Goal: Information Seeking & Learning: Check status

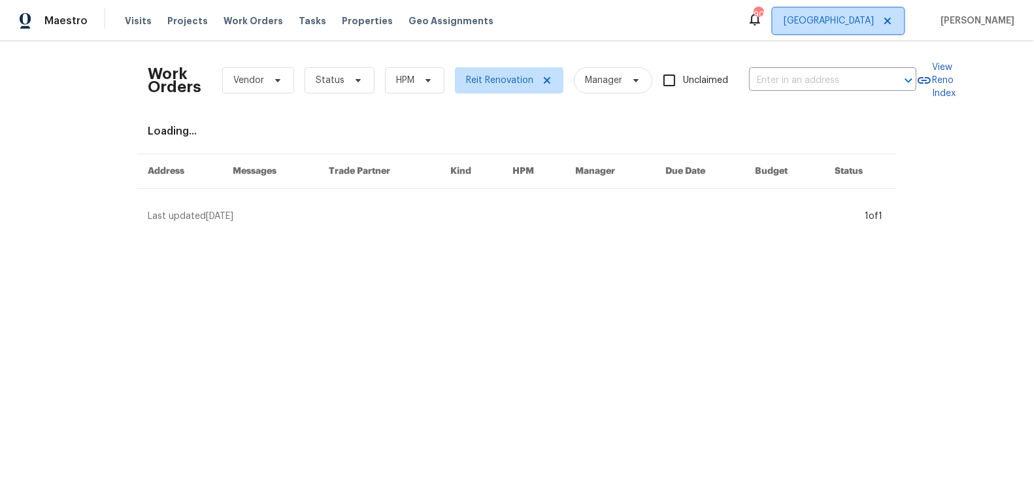
click at [874, 15] on span "Atlanta" at bounding box center [829, 20] width 90 height 13
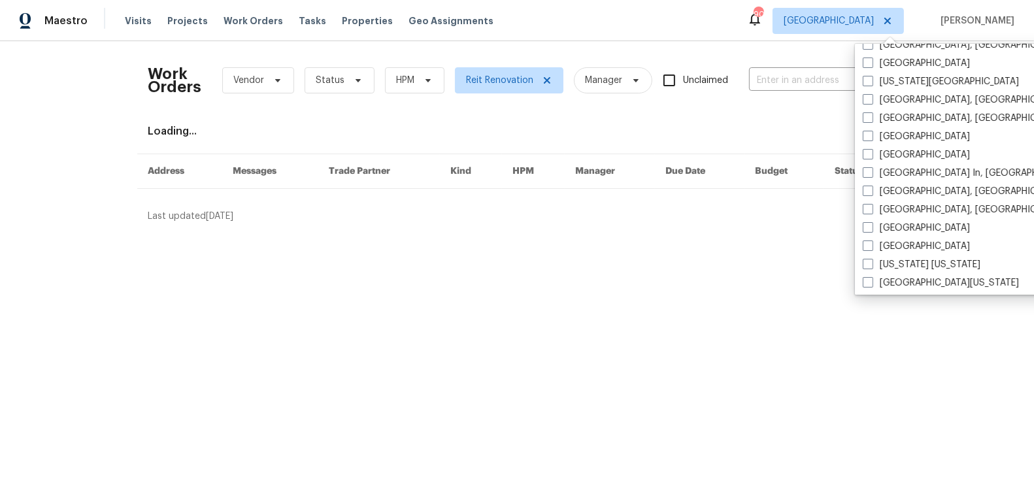
scroll to position [875, 0]
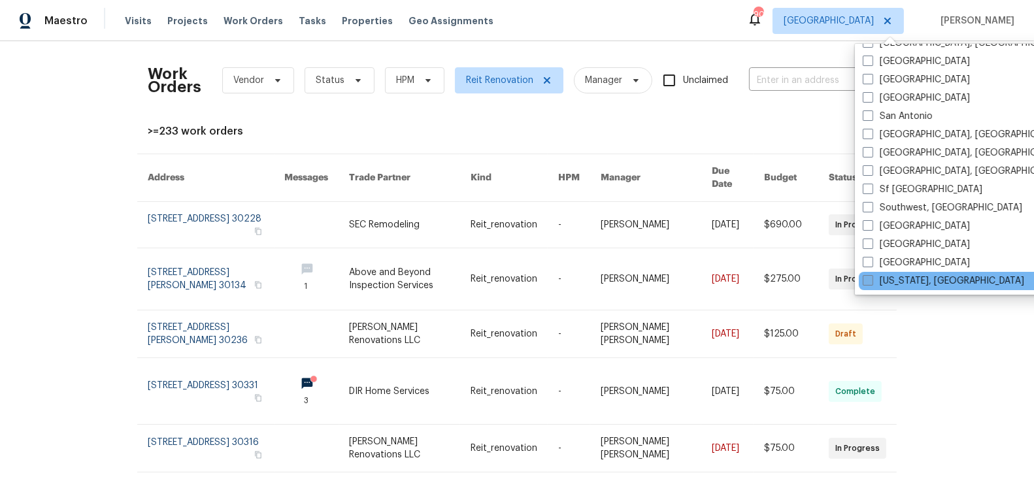
click at [870, 284] on span at bounding box center [868, 280] width 10 height 10
click at [870, 283] on input "Washington, DC" at bounding box center [867, 279] width 8 height 8
checkbox input "true"
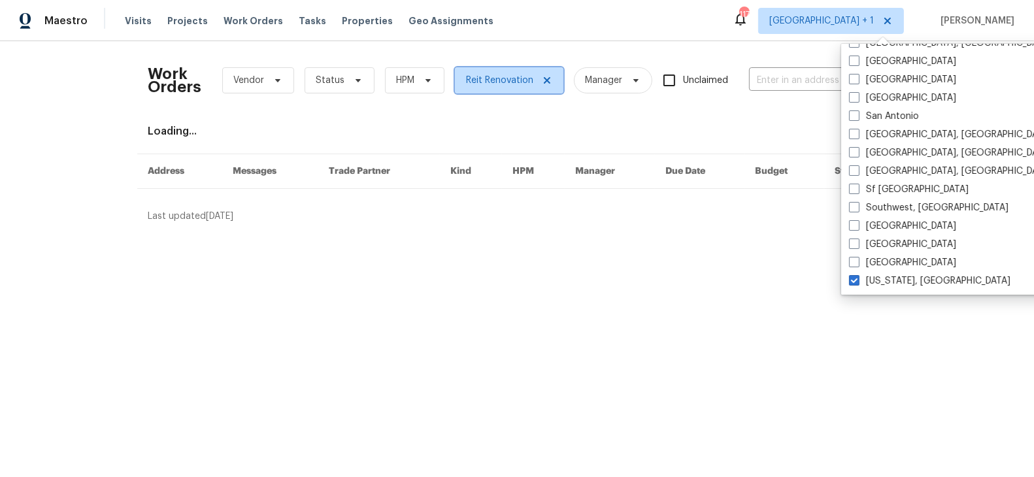
click at [545, 77] on icon at bounding box center [547, 80] width 7 height 7
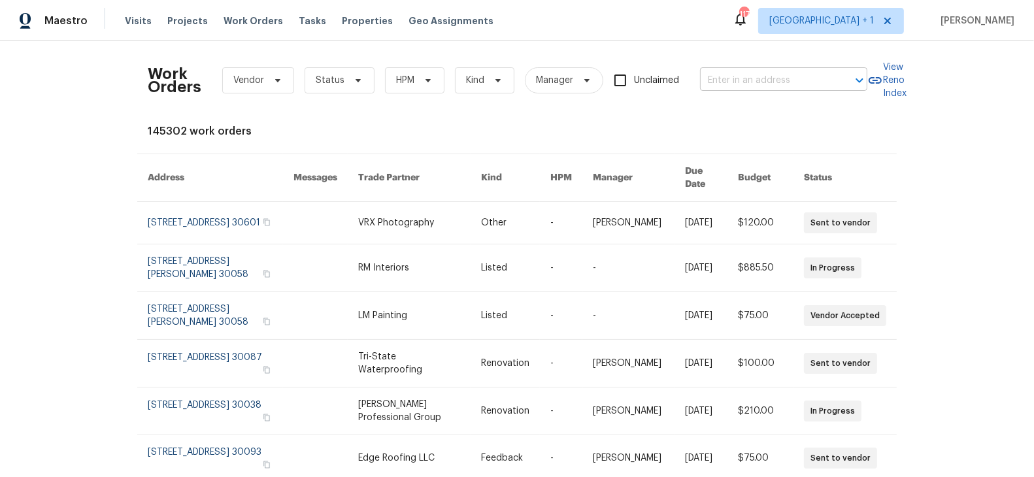
click at [752, 83] on input "text" at bounding box center [765, 81] width 131 height 20
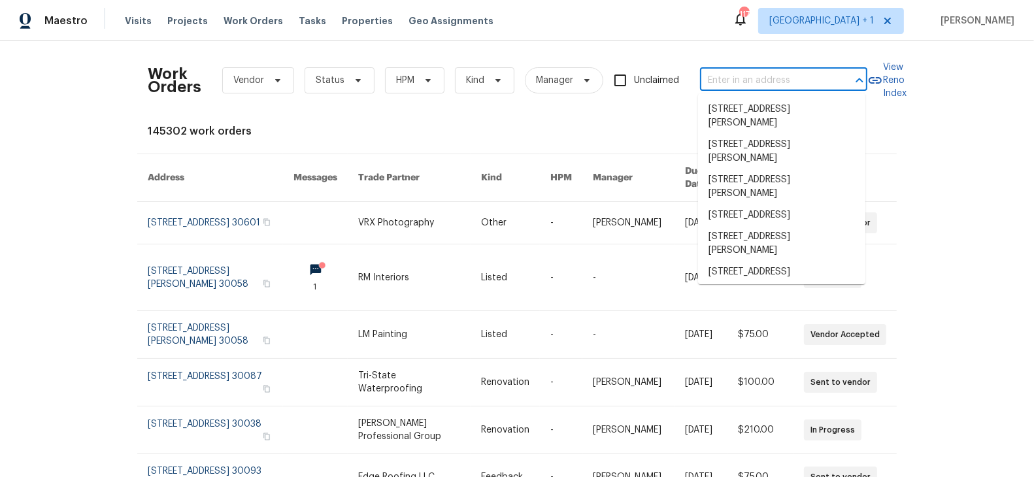
paste input "[STREET_ADDRESS]"
type input "[STREET_ADDRESS]"
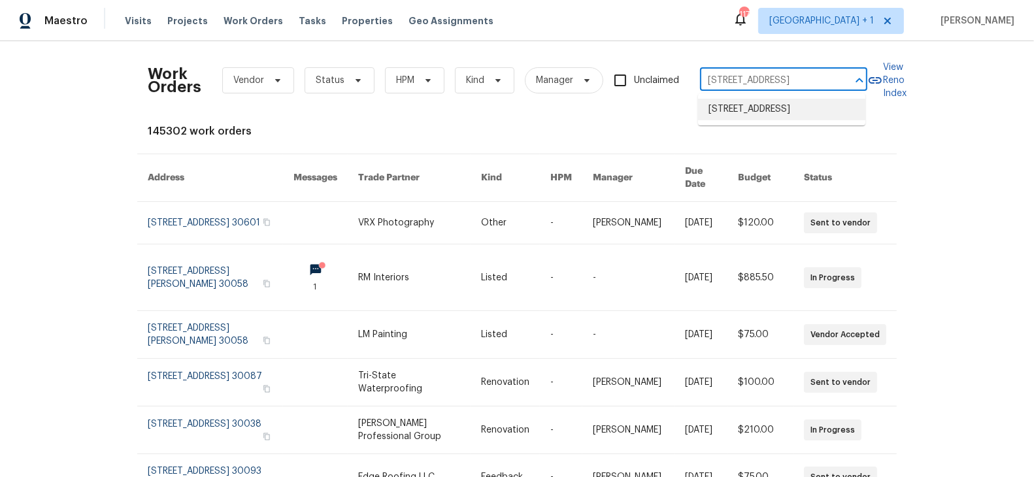
click at [752, 109] on li "11094 Round Hill Dr, Nokesville, VA 20181" at bounding box center [781, 110] width 167 height 22
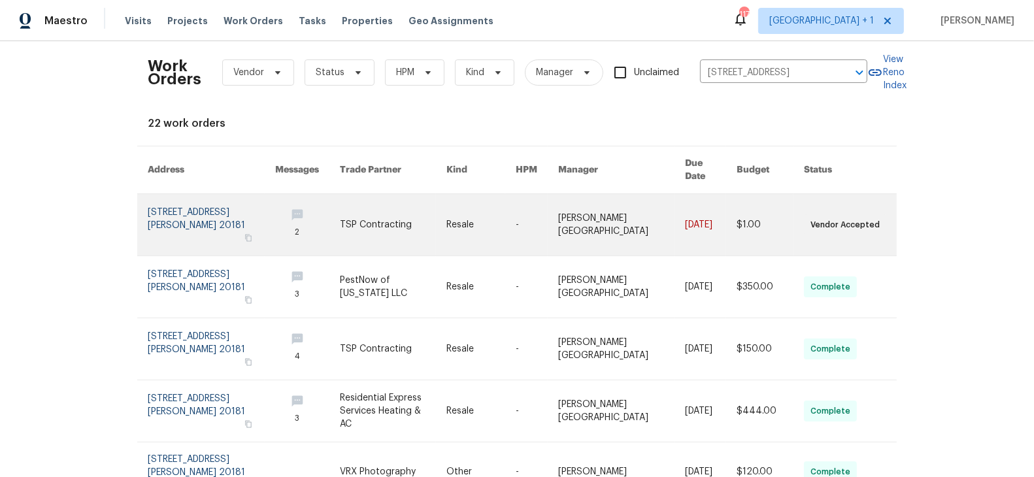
scroll to position [5, 0]
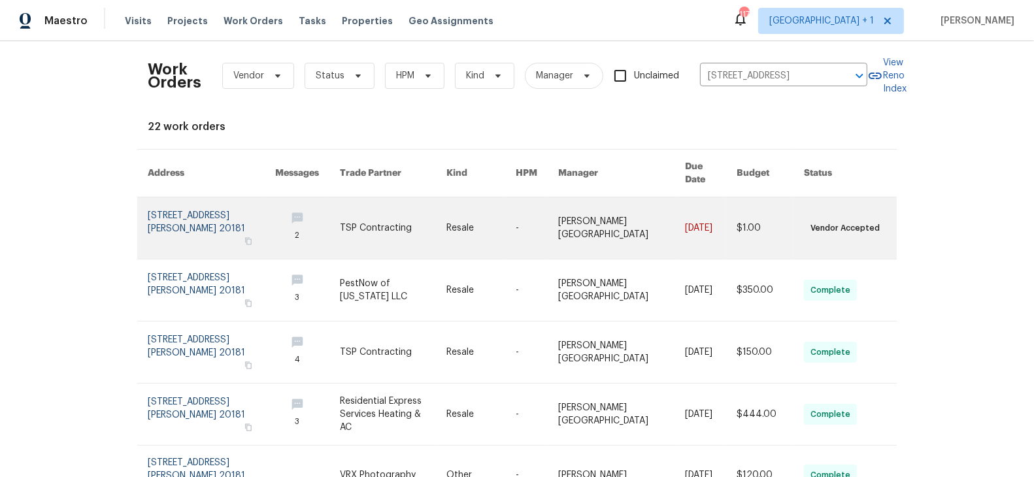
click at [175, 197] on link at bounding box center [211, 227] width 127 height 61
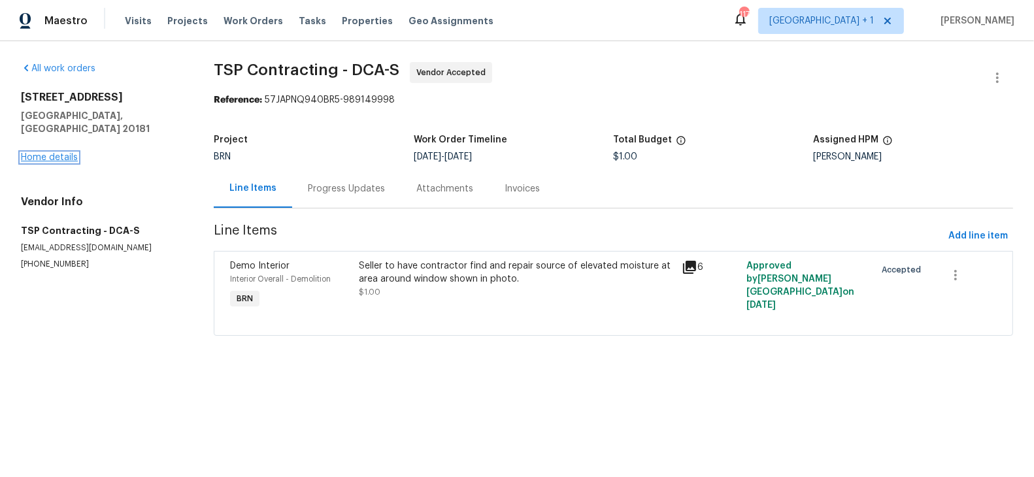
click at [46, 153] on link "Home details" at bounding box center [49, 157] width 57 height 9
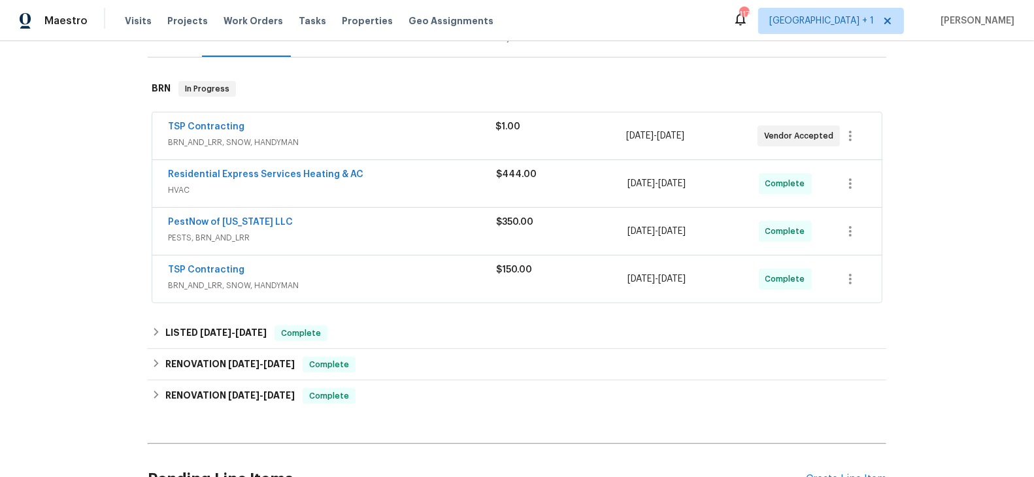
scroll to position [184, 0]
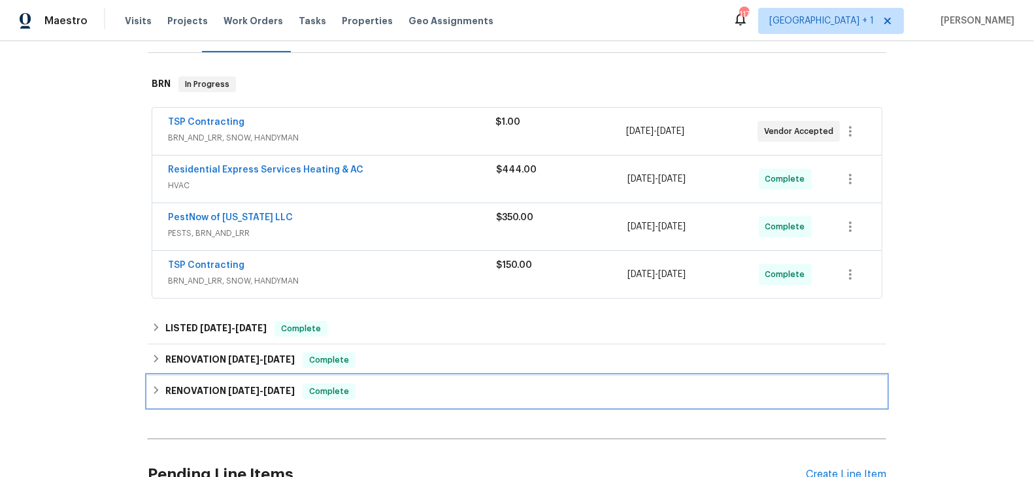
click at [187, 390] on h6 "RENOVATION 6/9/25 - 7/5/25" at bounding box center [229, 392] width 129 height 16
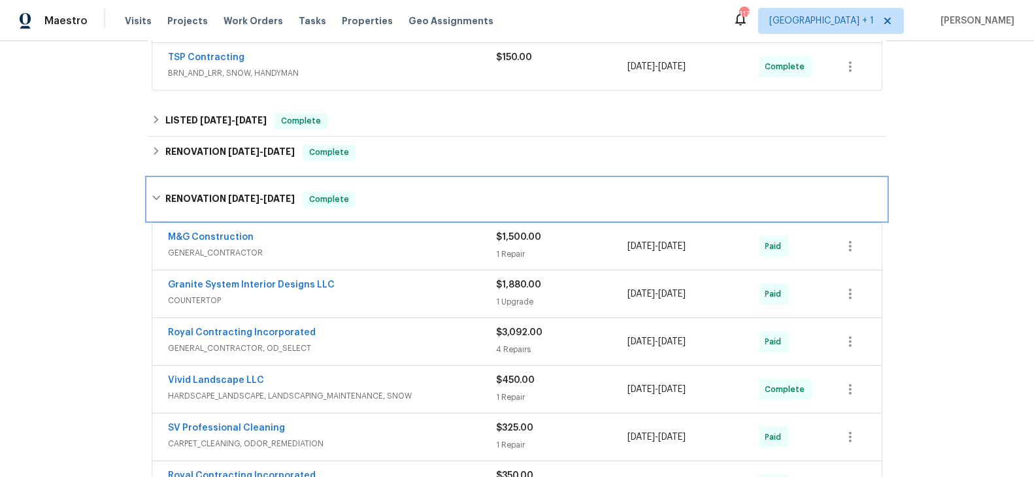
scroll to position [402, 0]
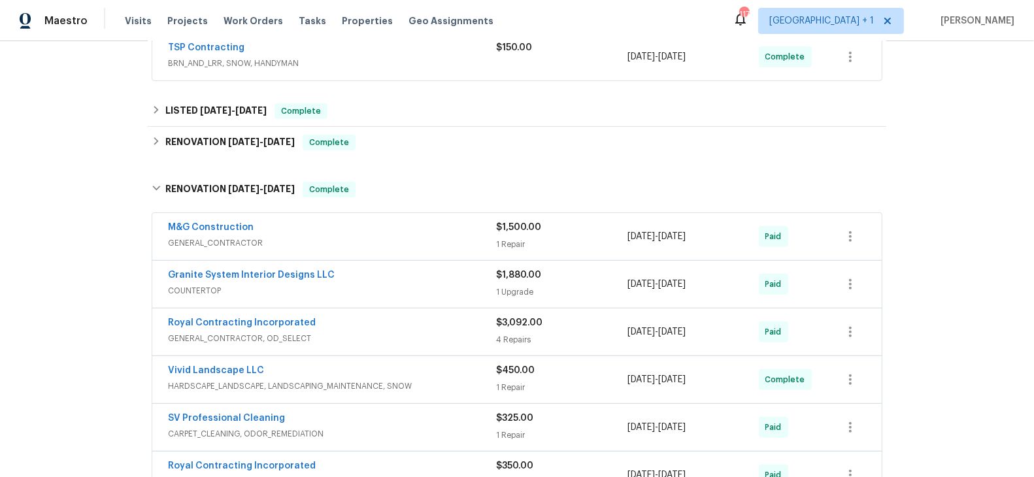
click at [190, 380] on span "HARDSCAPE_LANDSCAPE, LANDSCAPING_MAINTENANCE, SNOW" at bounding box center [332, 386] width 328 height 13
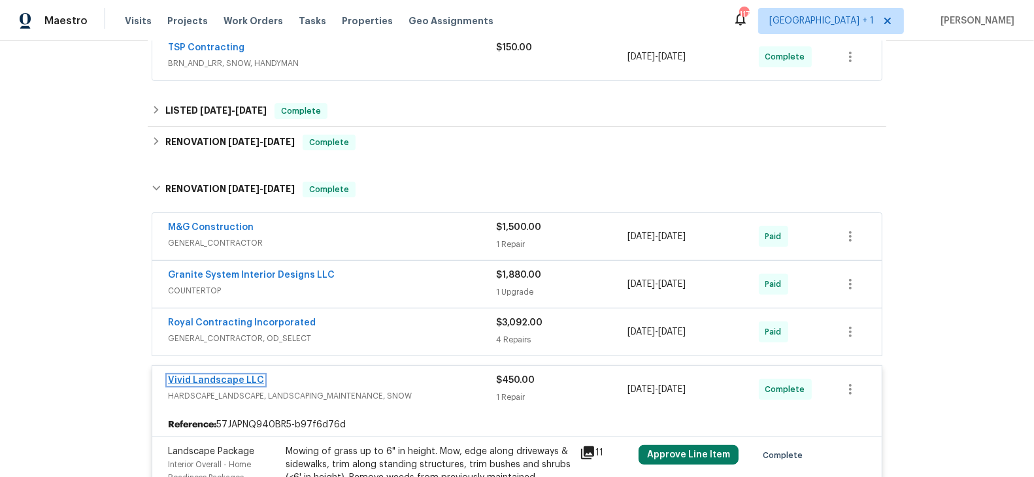
click at [198, 376] on link "Vivid Landscape LLC" at bounding box center [216, 380] width 96 height 9
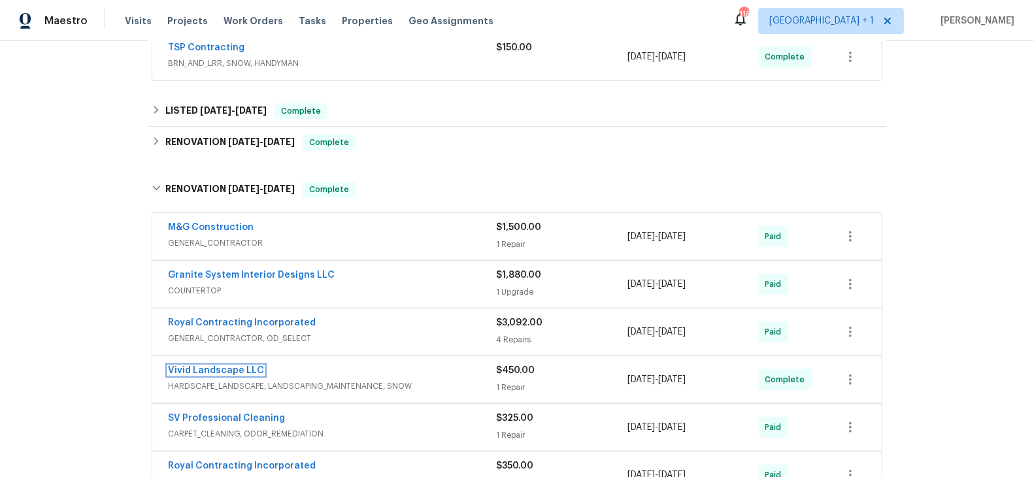
scroll to position [0, 0]
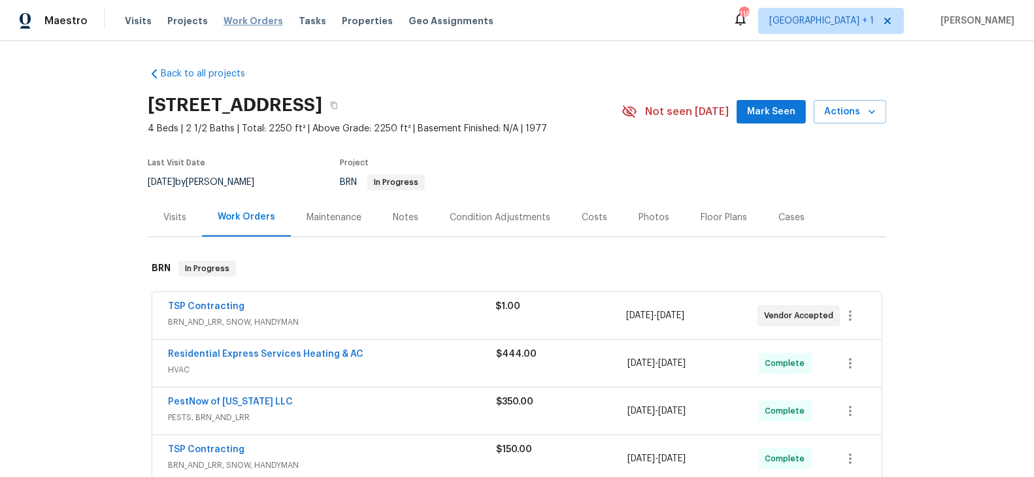
click at [242, 17] on span "Work Orders" at bounding box center [253, 20] width 59 height 13
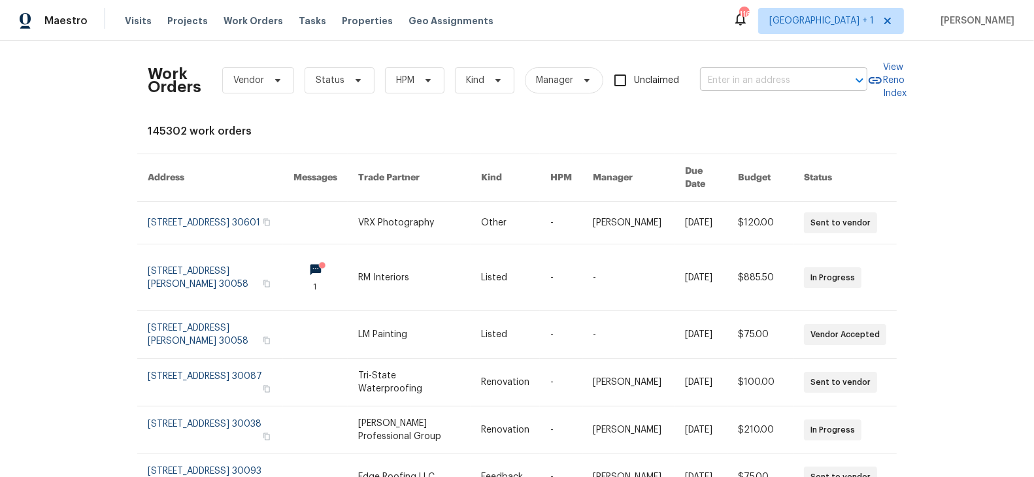
click at [735, 75] on input "text" at bounding box center [765, 81] width 131 height 20
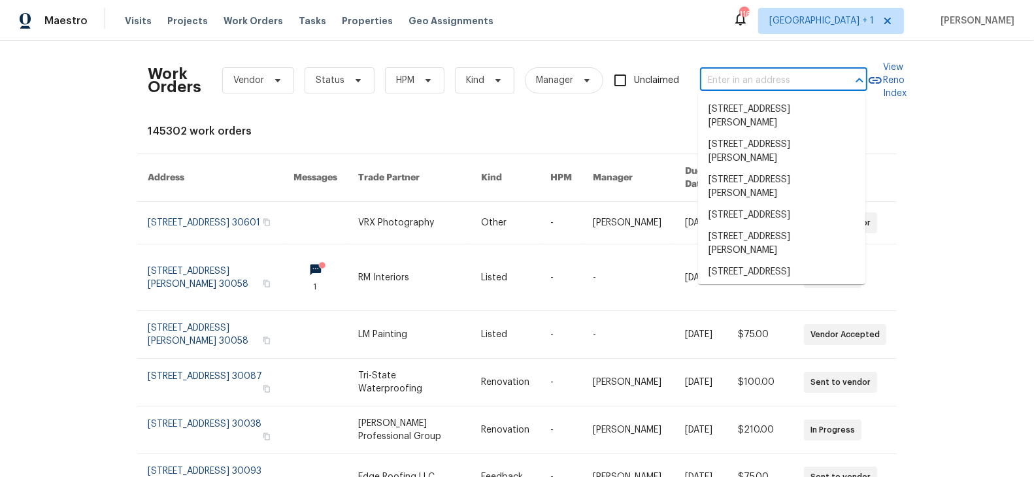
paste input "14809 Ensor Ct"
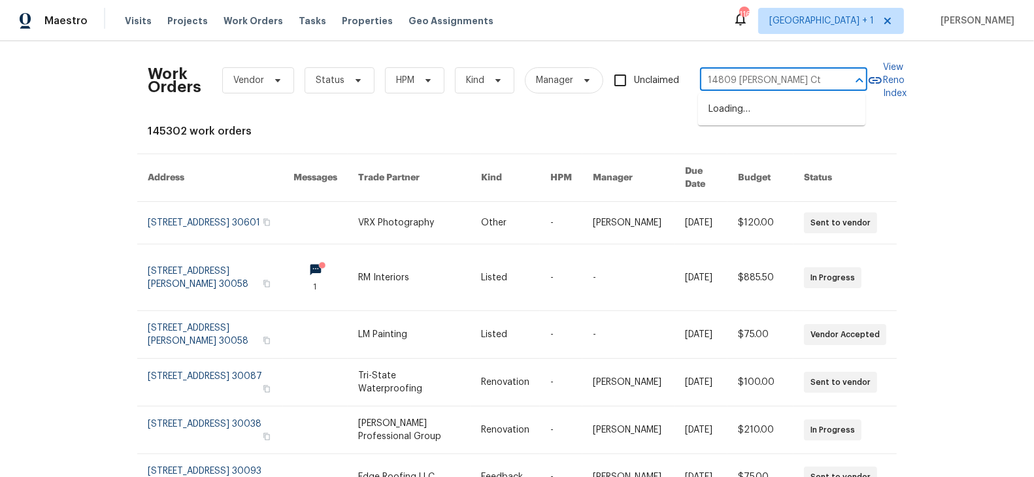
type input "14809 Ensor Ct"
click at [781, 118] on li "14809 Ensor Ct, Woodbridge, VA 22193" at bounding box center [781, 116] width 167 height 35
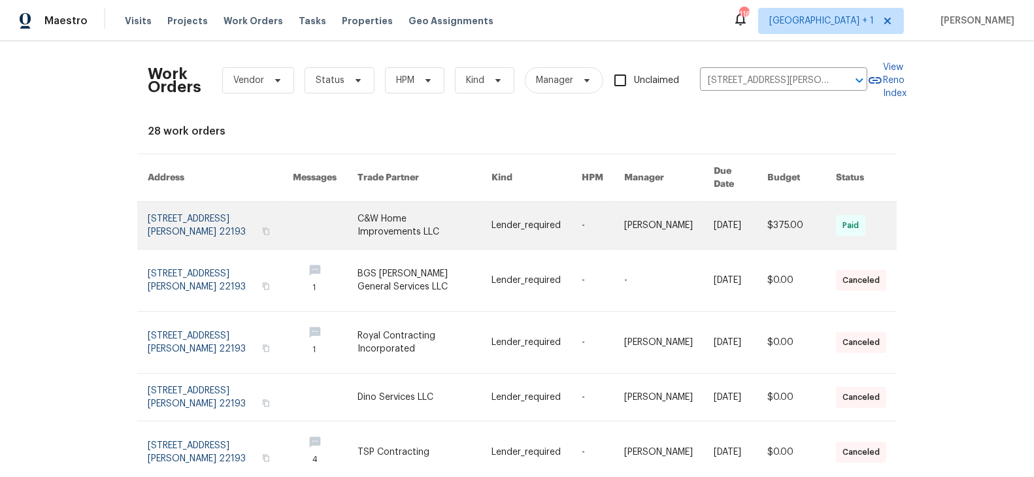
click at [208, 203] on link at bounding box center [220, 225] width 145 height 47
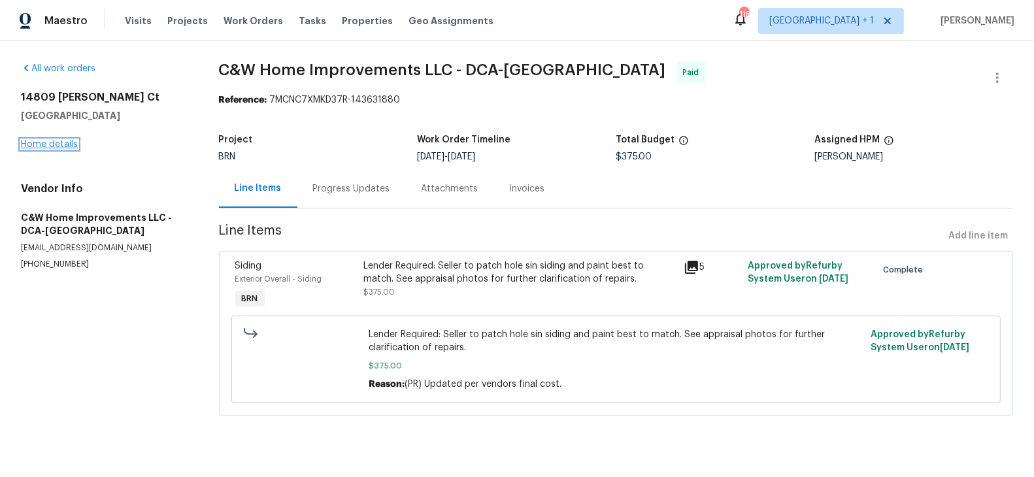
click at [60, 145] on link "Home details" at bounding box center [49, 144] width 57 height 9
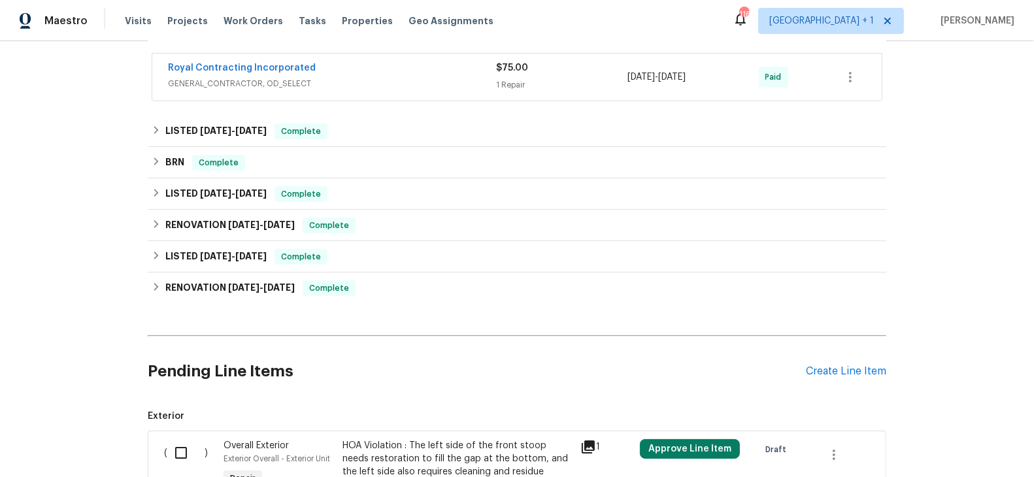
scroll to position [346, 0]
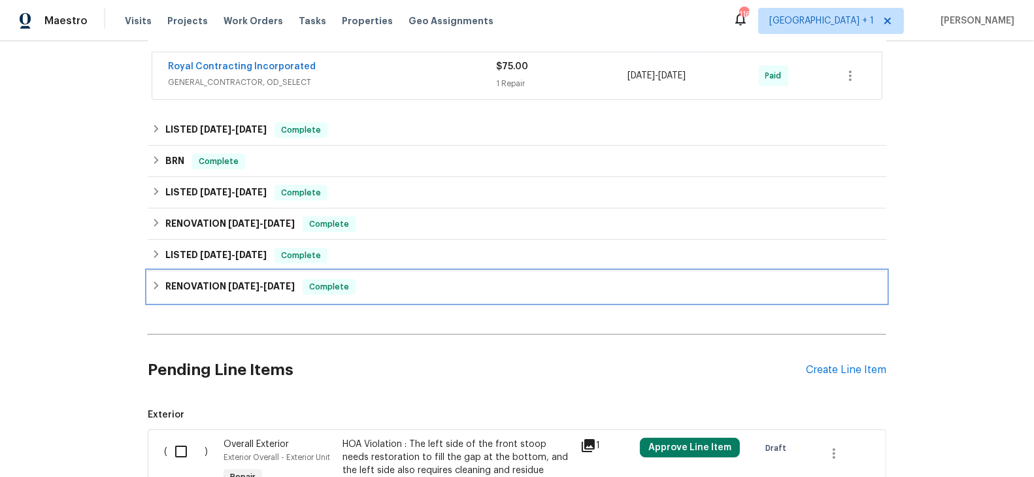
click at [258, 284] on span "12/6/24" at bounding box center [243, 286] width 31 height 9
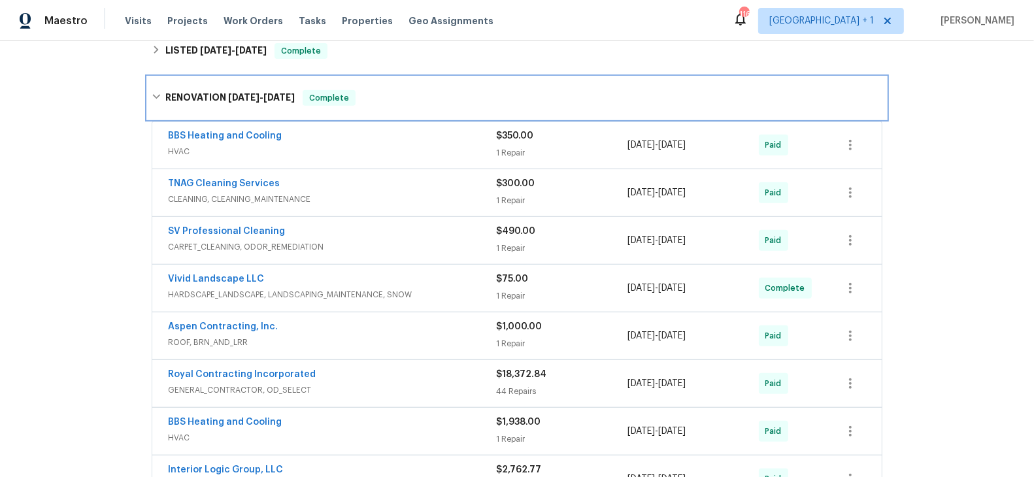
scroll to position [569, 0]
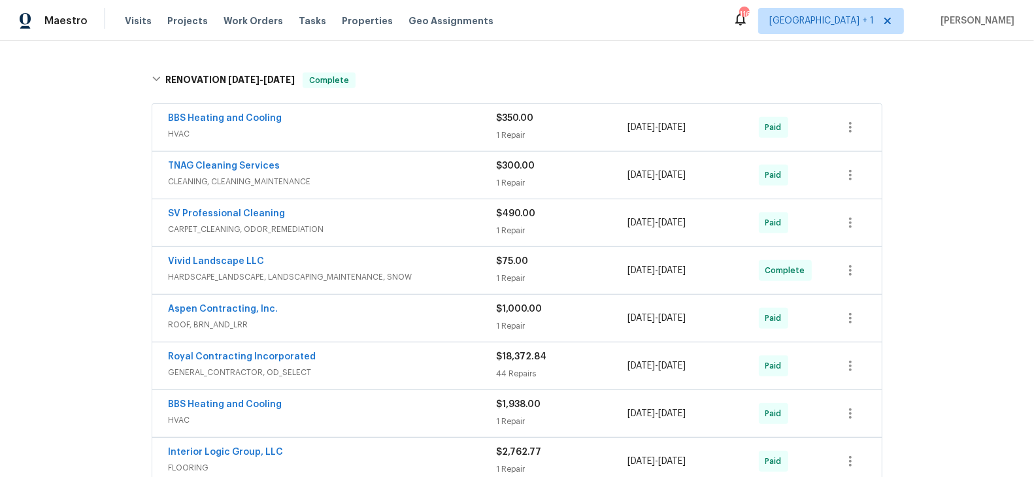
click at [254, 278] on span "HARDSCAPE_LANDSCAPE, LANDSCAPING_MAINTENANCE, SNOW" at bounding box center [332, 277] width 328 height 13
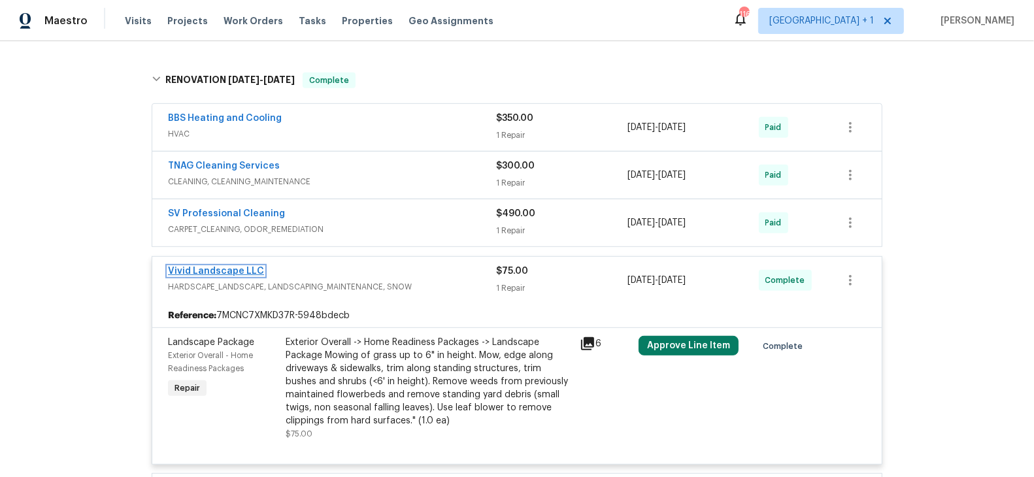
click at [227, 267] on link "Vivid Landscape LLC" at bounding box center [216, 271] width 96 height 9
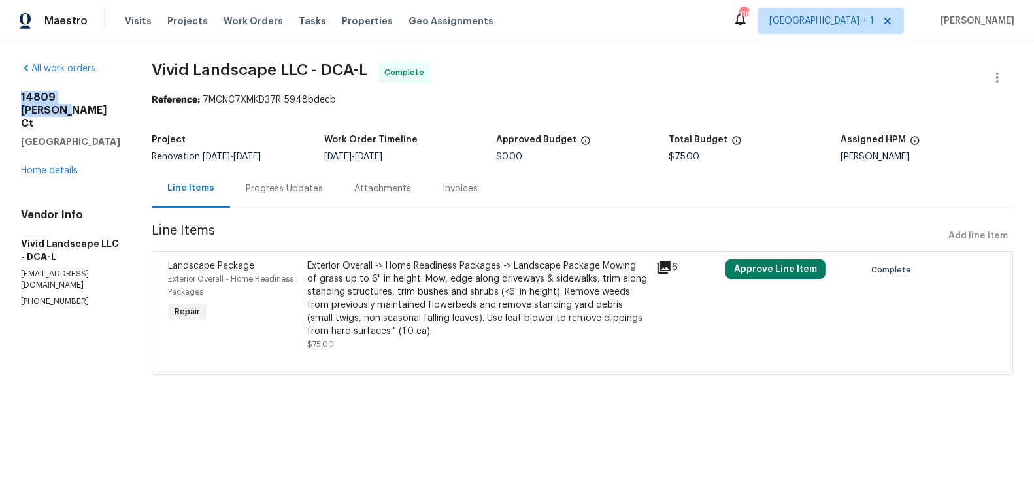
drag, startPoint x: 102, startPoint y: 95, endPoint x: 16, endPoint y: 93, distance: 86.3
click at [16, 93] on div "All work orders 14809 Ensor Ct Woodbridge, VA 22193 Home details Vendor Info Vi…" at bounding box center [517, 226] width 1034 height 371
copy h2 "14809 Ensor Ct"
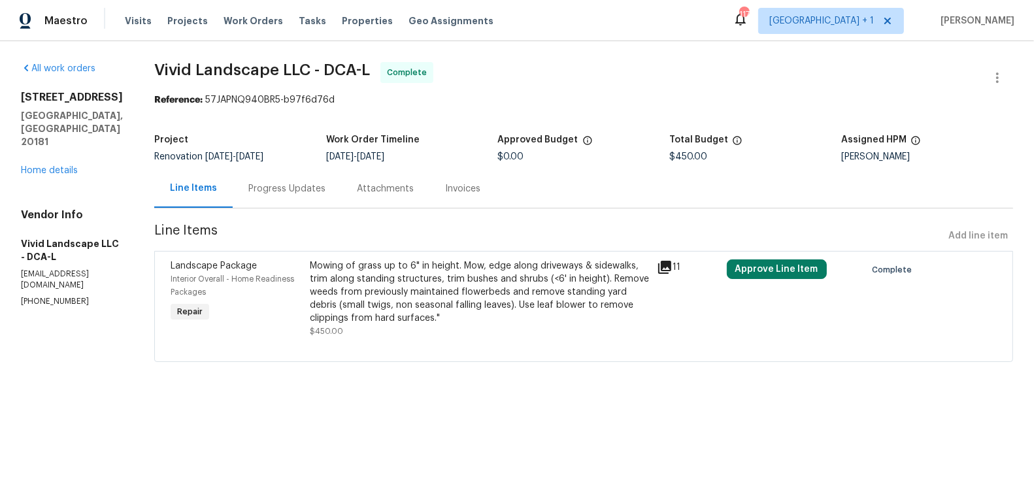
drag, startPoint x: 123, startPoint y: 90, endPoint x: 80, endPoint y: 88, distance: 43.2
click at [38, 93] on h2 "[STREET_ADDRESS]" at bounding box center [72, 97] width 102 height 13
drag, startPoint x: 122, startPoint y: 95, endPoint x: 8, endPoint y: 100, distance: 113.2
click at [8, 100] on div "All work orders [STREET_ADDRESS][PERSON_NAME] Home details Vendor Info Vivid La…" at bounding box center [517, 220] width 1034 height 358
copy h2 "[STREET_ADDRESS]"
